Goal: Task Accomplishment & Management: Complete application form

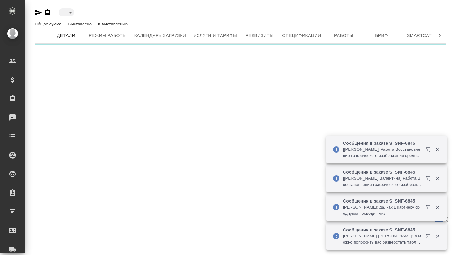
type input "active"
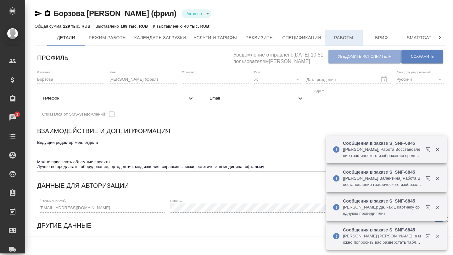
click at [337, 36] on span "Работы" at bounding box center [344, 38] width 30 height 8
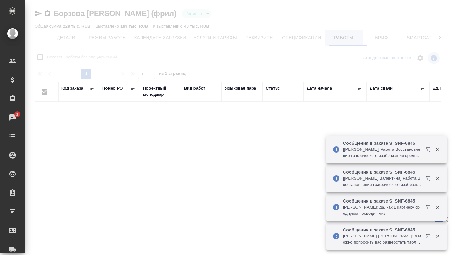
checkbox input "false"
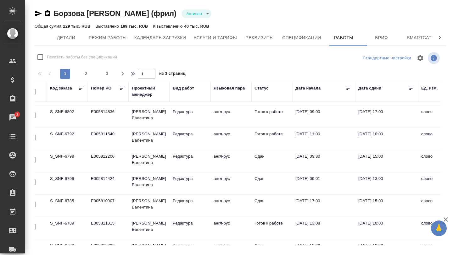
scroll to position [20, 11]
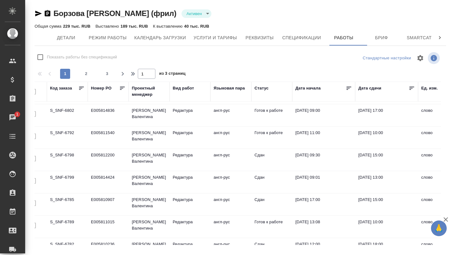
click at [63, 104] on td "S_SNF-6789" at bounding box center [67, 93] width 41 height 22
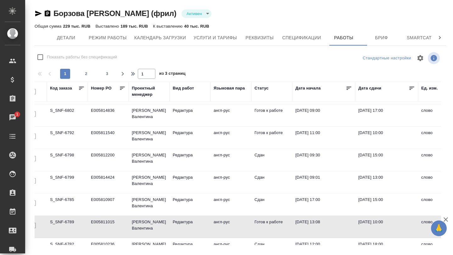
click at [63, 104] on td "S_SNF-6789" at bounding box center [67, 93] width 41 height 22
click at [54, 104] on td "S_SNF-6792" at bounding box center [67, 93] width 41 height 22
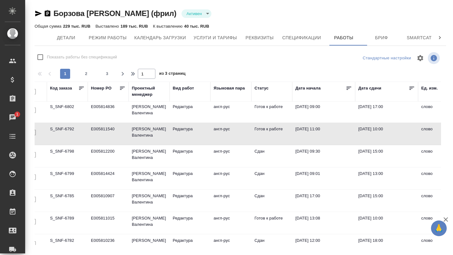
scroll to position [0, 11]
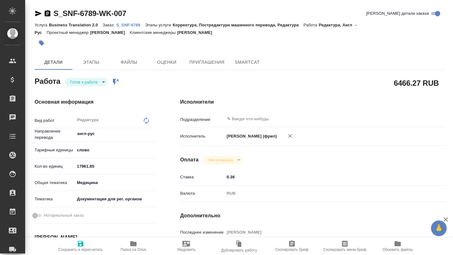
type textarea "x"
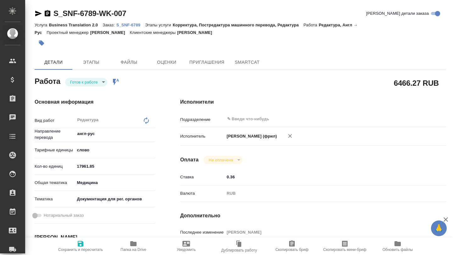
type textarea "x"
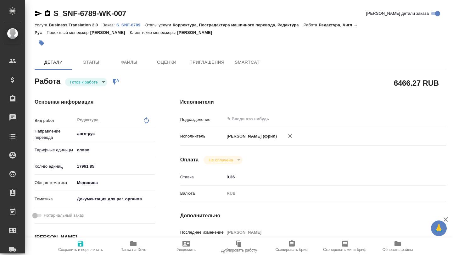
type textarea "x"
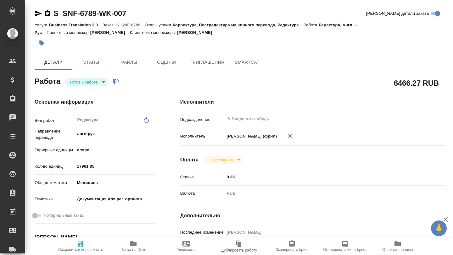
type textarea "x"
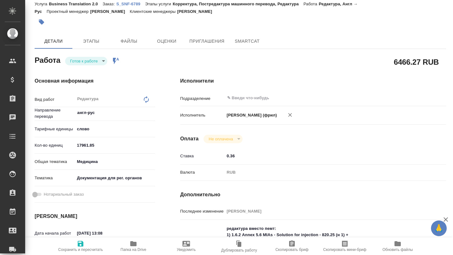
type textarea "x"
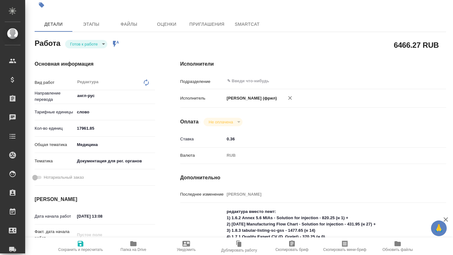
type textarea "x"
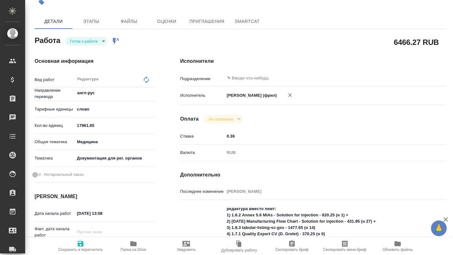
type textarea "x"
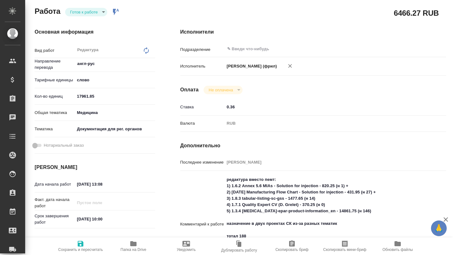
type textarea "x"
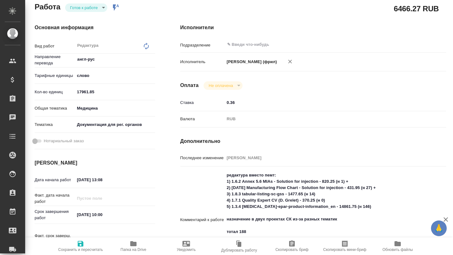
type textarea "x"
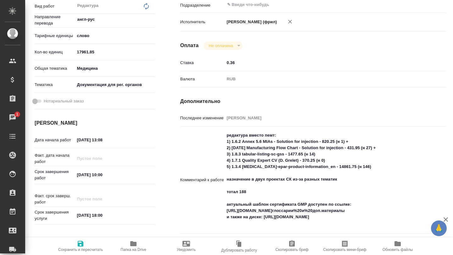
scroll to position [114, 0]
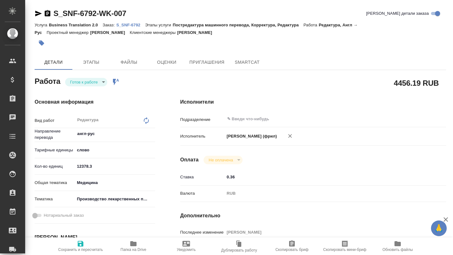
type textarea "x"
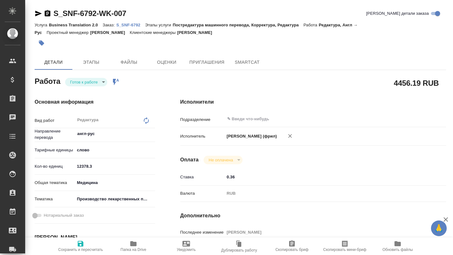
type textarea "x"
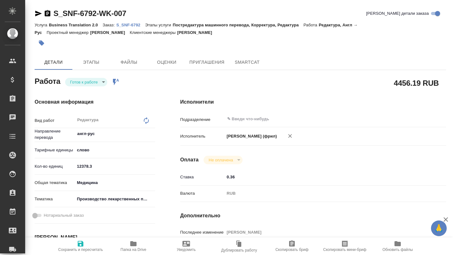
type textarea "x"
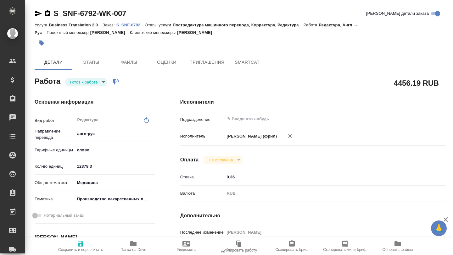
type textarea "x"
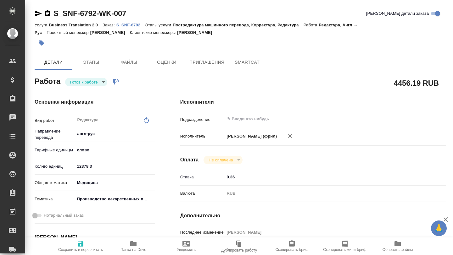
type textarea "x"
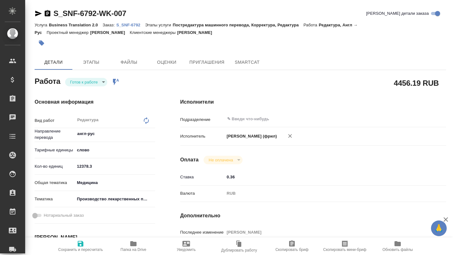
type textarea "x"
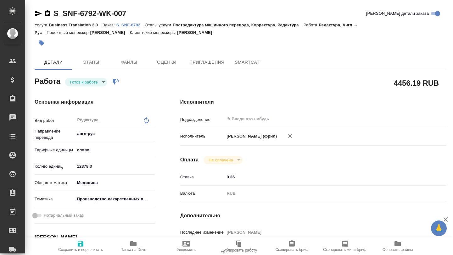
type textarea "x"
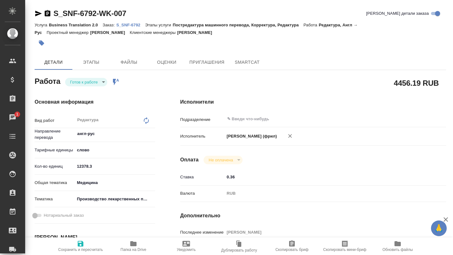
click at [131, 27] on p "S_SNF-6792" at bounding box center [130, 25] width 29 height 5
type textarea "x"
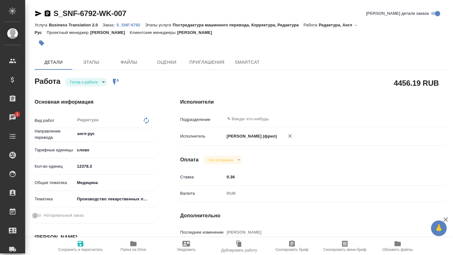
type textarea "x"
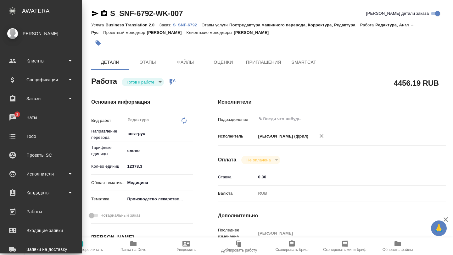
type textarea "x"
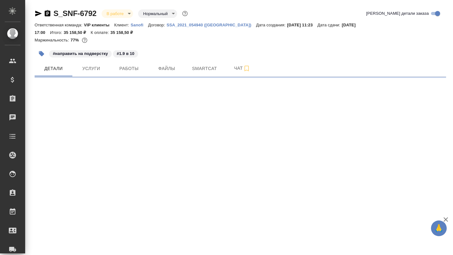
select select "RU"
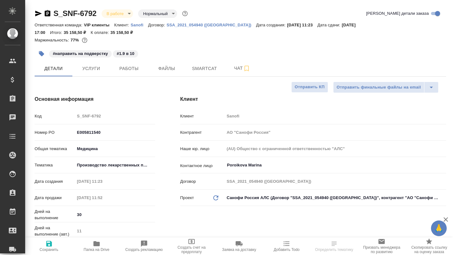
type textarea "x"
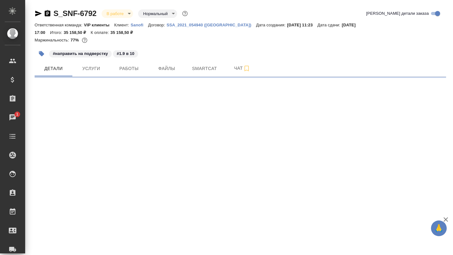
select select "RU"
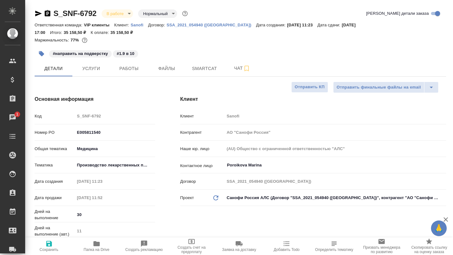
type textarea "x"
click at [134, 71] on span "Работы" at bounding box center [129, 69] width 30 height 8
